Goal: Task Accomplishment & Management: Use online tool/utility

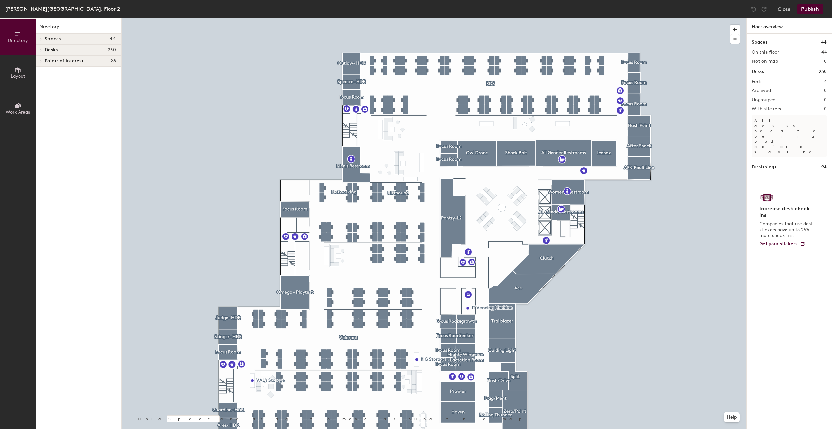
click at [42, 65] on div at bounding box center [40, 61] width 8 height 11
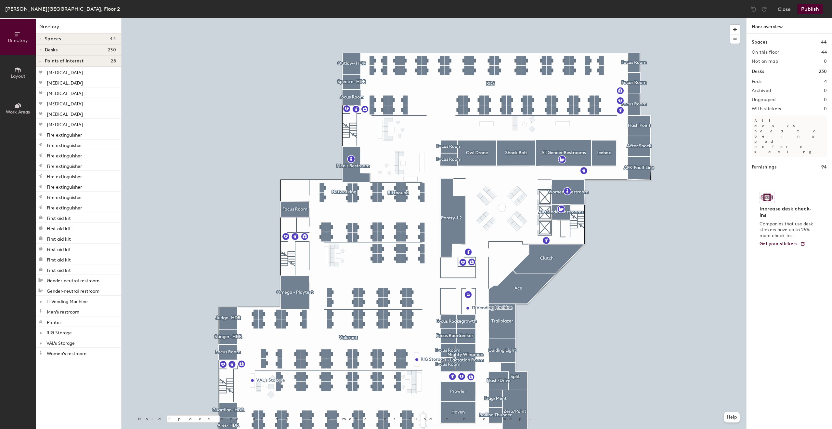
click at [42, 64] on div at bounding box center [40, 61] width 8 height 11
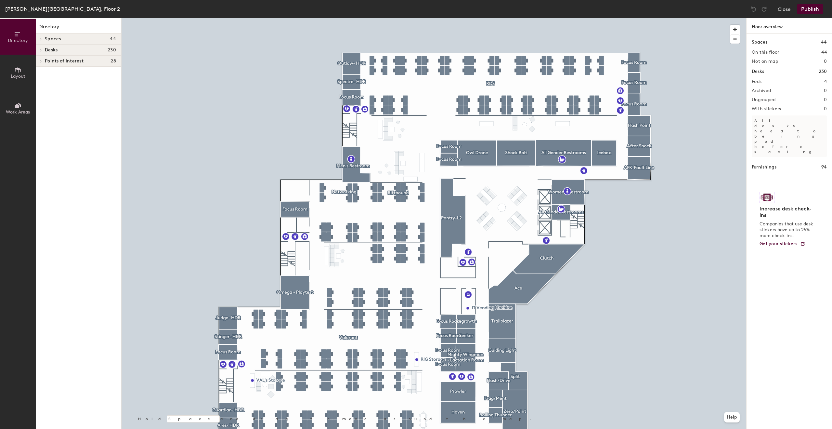
click at [16, 73] on span "Layout" at bounding box center [18, 76] width 15 height 6
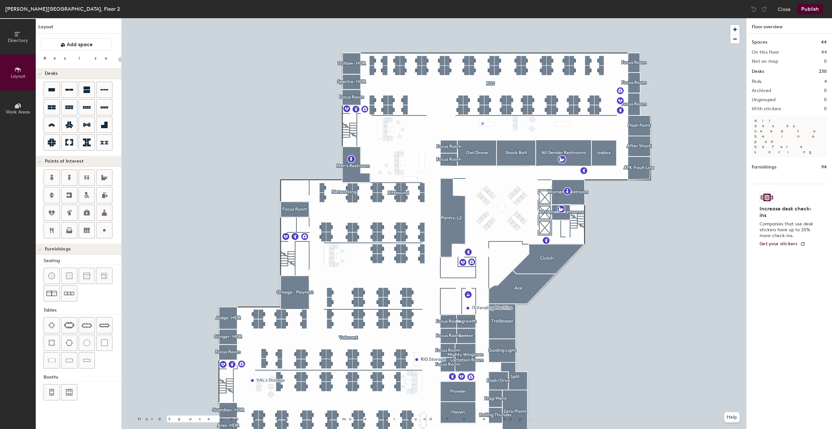
click at [483, 124] on div "Directory Layout Work Areas Layout Add space Resize Desks Points of Interest Fu…" at bounding box center [416, 223] width 832 height 410
type input "20"
type input "Riftbound Storage"
click at [813, 8] on button "Publish" at bounding box center [810, 9] width 26 height 10
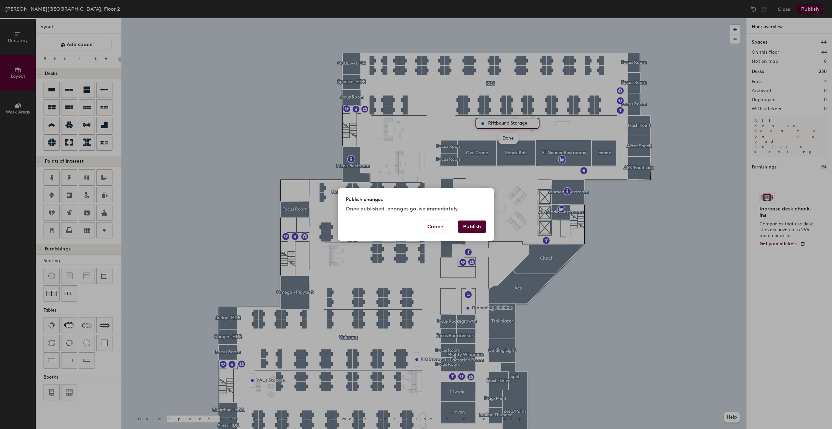
click at [484, 230] on button "Publish" at bounding box center [472, 226] width 28 height 12
type input "20"
